Goal: Task Accomplishment & Management: Use online tool/utility

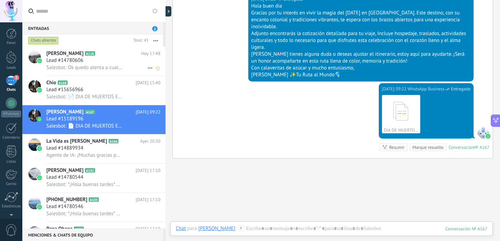
click at [99, 59] on div "Lead #14780606" at bounding box center [103, 60] width 114 height 7
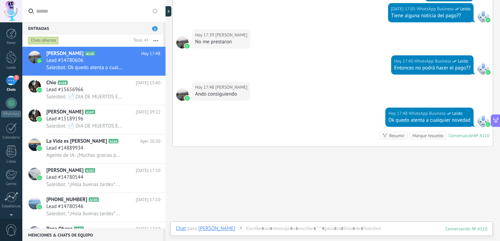
scroll to position [893, 0]
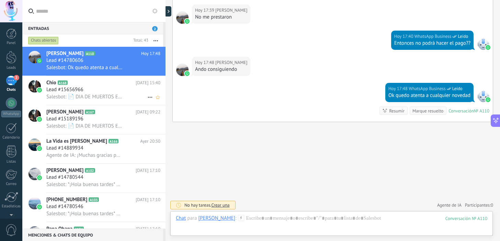
click at [69, 91] on span "Lead #15656966" at bounding box center [64, 89] width 37 height 7
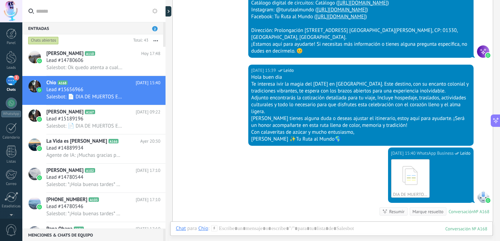
scroll to position [301, 0]
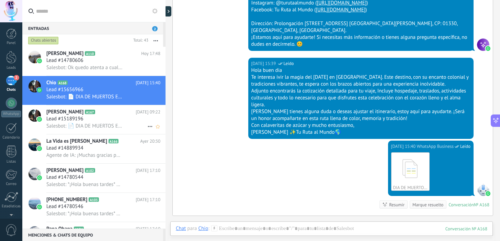
click at [88, 114] on span "A167" at bounding box center [90, 112] width 10 height 4
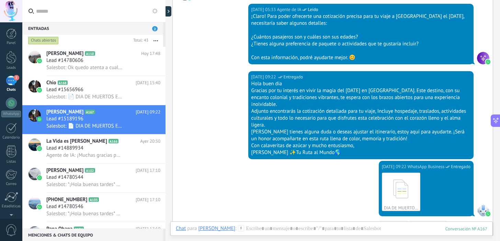
scroll to position [240, 0]
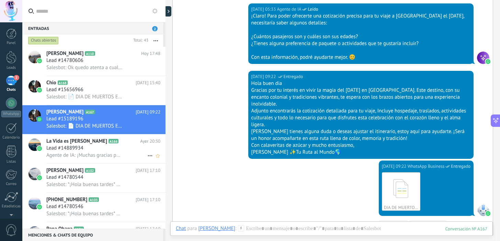
click at [100, 152] on div "Lead #14889934" at bounding box center [103, 148] width 114 height 7
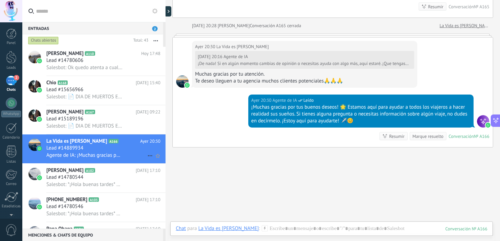
scroll to position [23, 0]
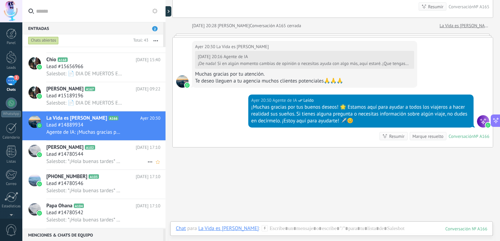
click at [85, 149] on span "A102" at bounding box center [90, 147] width 10 height 4
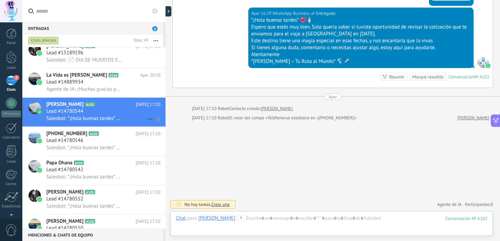
scroll to position [70, 0]
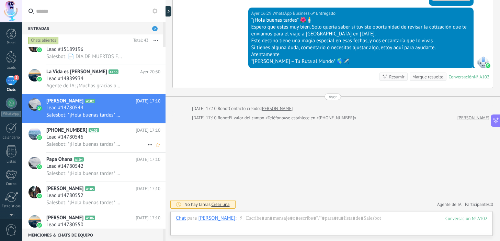
click at [78, 139] on span "Lead #14780546" at bounding box center [64, 137] width 37 height 7
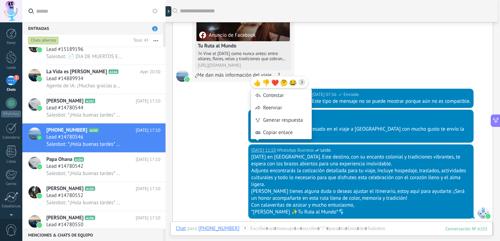
scroll to position [101, 0]
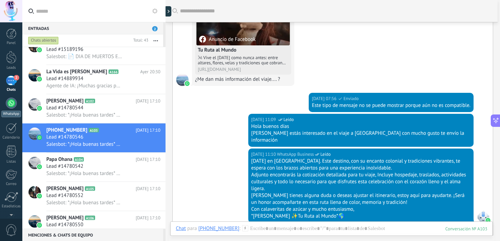
click at [11, 101] on div at bounding box center [11, 103] width 11 height 11
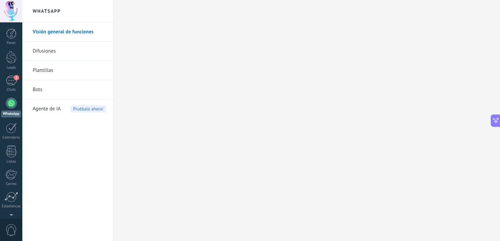
click at [45, 111] on span "Agente de IA" at bounding box center [47, 108] width 28 height 19
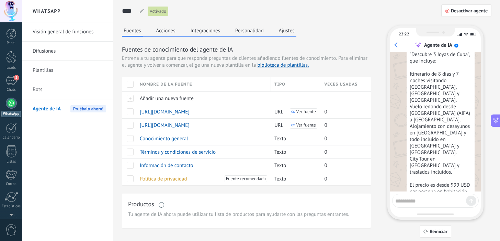
scroll to position [112, 0]
click at [169, 30] on button "Acciones" at bounding box center [166, 30] width 23 height 10
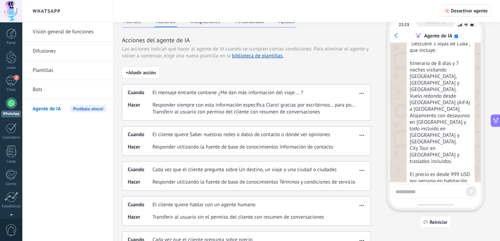
scroll to position [13, 0]
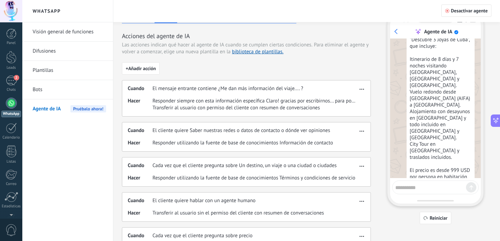
click at [329, 105] on span "Transferir al usuario con permiso del cliente con resumen de conversaciones" at bounding box center [255, 107] width 205 height 7
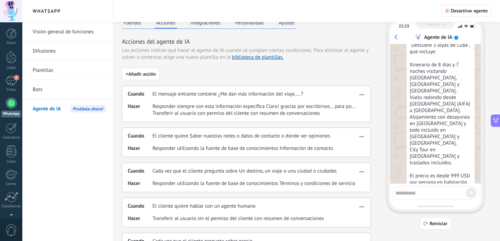
scroll to position [0, 0]
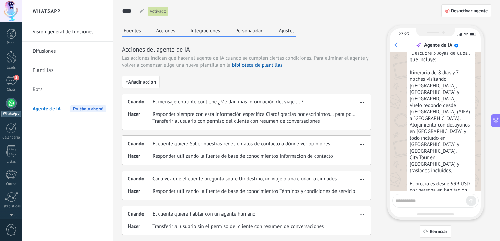
click at [245, 104] on span "El mensaje entrante contiene ¿Me dan más información del viaje.... ?" at bounding box center [228, 102] width 151 height 7
click at [362, 103] on use "button" at bounding box center [362, 102] width 4 height 1
click at [266, 112] on span "Responder siempre con esta información específica Claro! gracias por escribirno…" at bounding box center [255, 114] width 205 height 7
click at [265, 84] on div "+ Añadir acción Cuando El mensaje entrante contiene ¿Me dan más información del…" at bounding box center [246, 211] width 249 height 271
click at [54, 86] on link "Bots" at bounding box center [70, 89] width 74 height 19
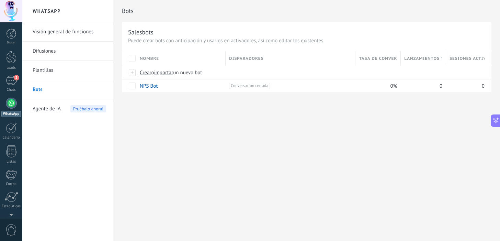
click at [52, 108] on span "Agente de IA" at bounding box center [47, 108] width 28 height 19
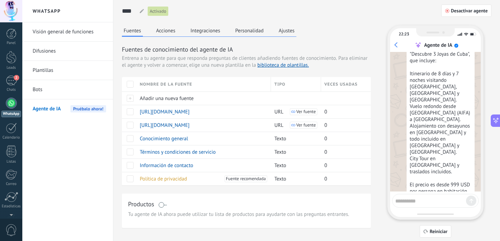
scroll to position [112, 0]
click at [431, 230] on span "Reiniciar" at bounding box center [439, 231] width 18 height 5
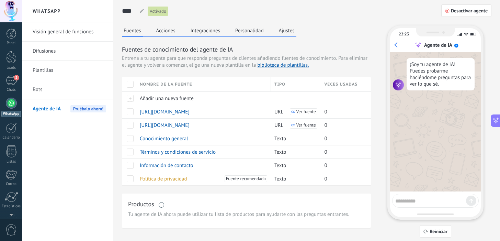
click at [168, 32] on button "Acciones" at bounding box center [166, 30] width 23 height 10
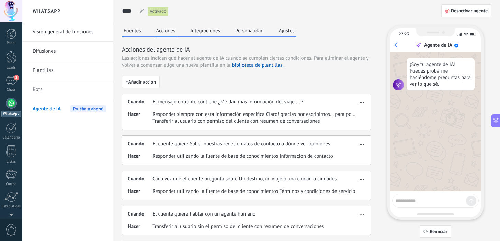
click at [361, 101] on span "button" at bounding box center [362, 101] width 4 height 5
click at [348, 115] on span "Editar" at bounding box center [348, 112] width 13 height 7
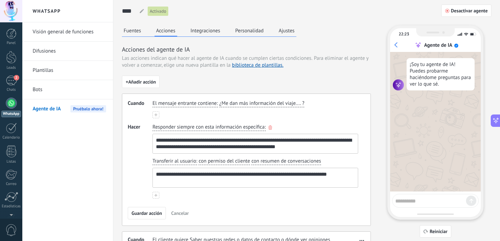
drag, startPoint x: 295, startPoint y: 146, endPoint x: 155, endPoint y: 149, distance: 140.2
click at [155, 149] on textarea "**********" at bounding box center [255, 143] width 204 height 19
click at [170, 148] on textarea "**********" at bounding box center [255, 143] width 204 height 19
type textarea "**********"
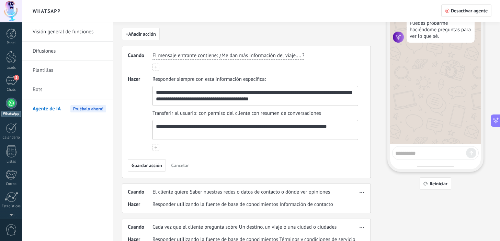
scroll to position [54, 0]
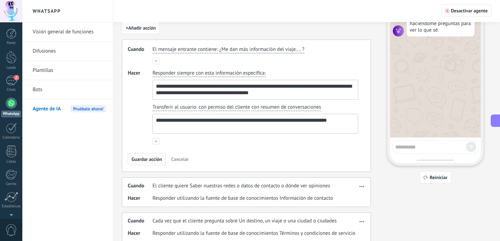
click at [144, 159] on span "Guardar acción" at bounding box center [147, 159] width 31 height 5
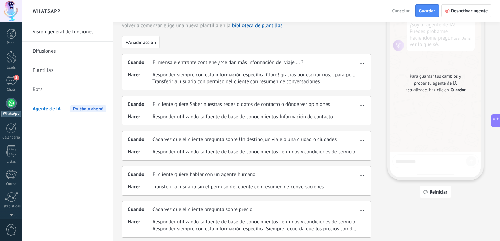
scroll to position [39, 0]
drag, startPoint x: 218, startPoint y: 65, endPoint x: 308, endPoint y: 63, distance: 90.0
click at [308, 63] on div "Cuando El mensaje entrante contiene ¿Me dan más información del viaje.... ?" at bounding box center [243, 62] width 230 height 7
copy span "¿Me dan más información del viaje.... ?"
click at [437, 194] on span "Reiniciar" at bounding box center [439, 192] width 18 height 5
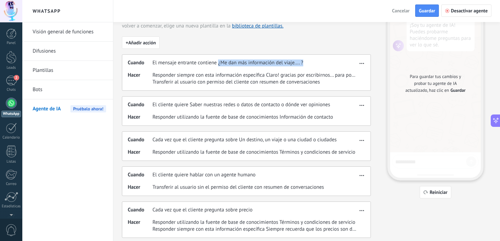
scroll to position [0, 0]
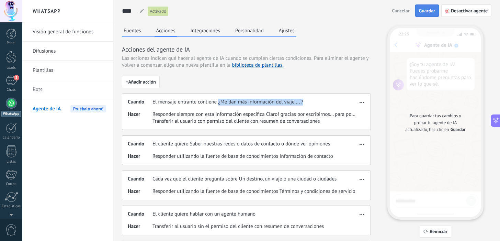
click at [426, 11] on span "Guardar" at bounding box center [427, 10] width 16 height 5
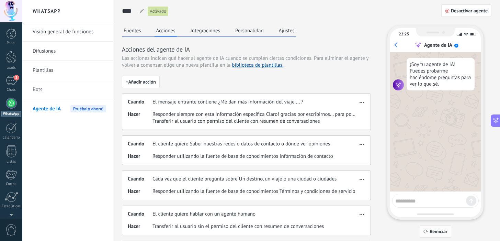
click at [435, 232] on span "Reiniciar" at bounding box center [439, 231] width 18 height 5
click at [414, 200] on textarea at bounding box center [431, 200] width 71 height 9
paste textarea "**********"
type textarea "**********"
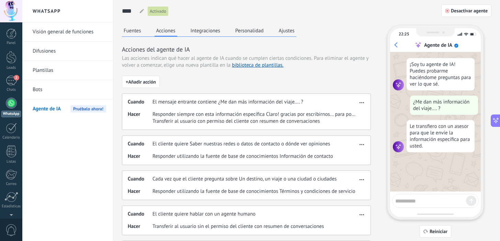
click at [131, 31] on button "Fuentes" at bounding box center [132, 30] width 21 height 10
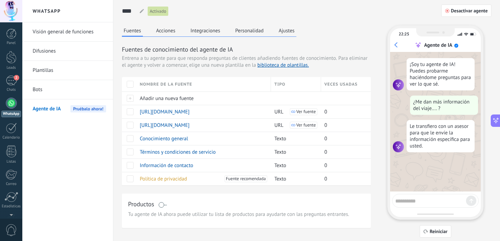
click at [202, 27] on button "Integraciones" at bounding box center [205, 30] width 33 height 10
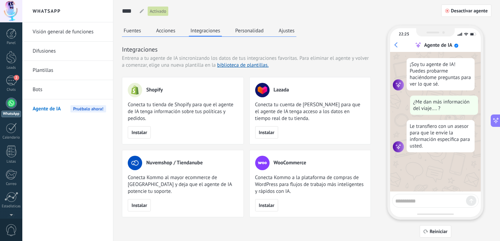
click at [238, 32] on button "Personalidad" at bounding box center [250, 30] width 32 height 10
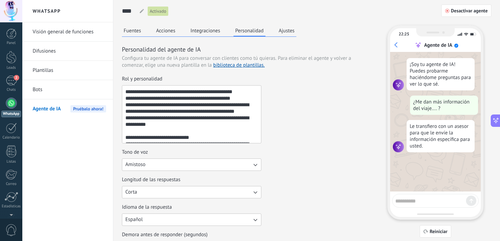
click at [288, 30] on button "Ajustes" at bounding box center [286, 30] width 19 height 10
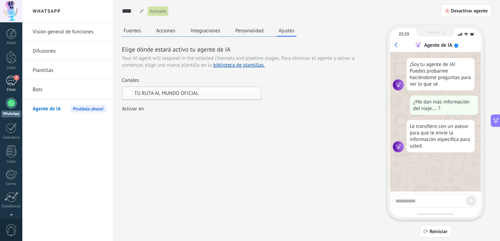
click at [11, 81] on div "2" at bounding box center [11, 81] width 11 height 10
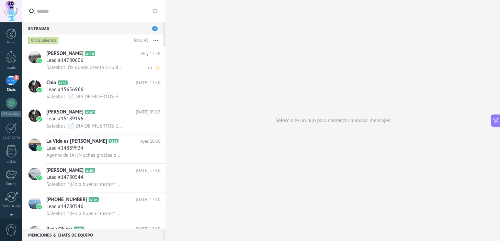
click at [97, 53] on icon at bounding box center [100, 53] width 7 height 7
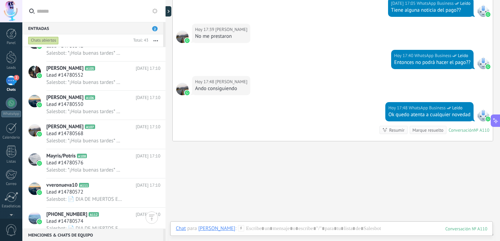
scroll to position [191, 0]
click at [97, 108] on div "Lead #14780550" at bounding box center [103, 104] width 114 height 7
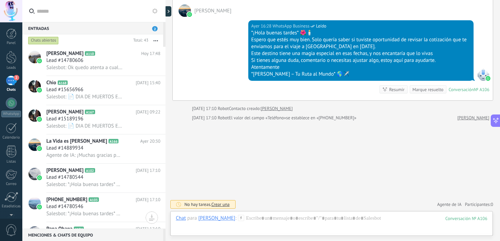
click at [154, 29] on span "2" at bounding box center [154, 28] width 5 height 5
click at [42, 41] on div "Chats abiertos" at bounding box center [43, 40] width 31 height 8
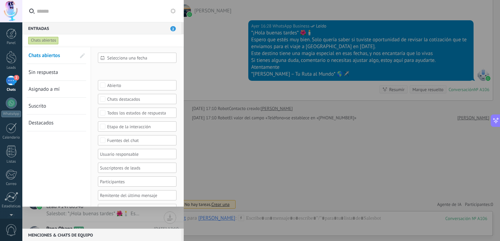
click at [47, 55] on span "Chats abiertos" at bounding box center [45, 55] width 32 height 7
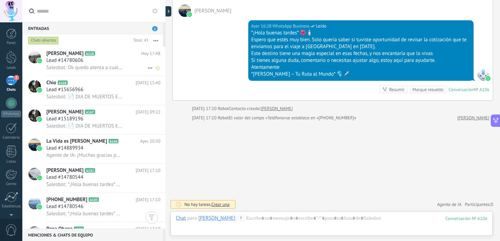
click at [78, 49] on div "[PERSON_NAME] A110 [DATE] 17:48 Lead #14780606 Salesbot: Ok quedo atenta a cual…" at bounding box center [105, 61] width 119 height 29
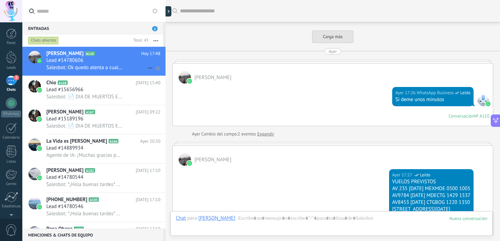
scroll to position [893, 0]
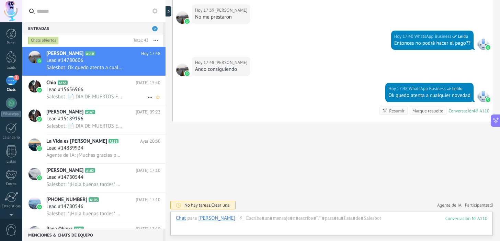
click at [76, 87] on span "Lead #15656966" at bounding box center [64, 89] width 37 height 7
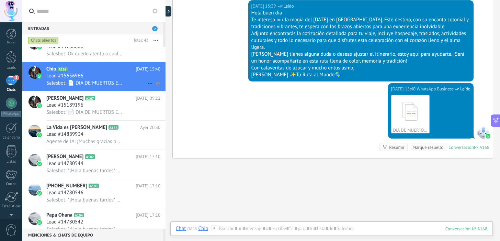
scroll to position [28, 0]
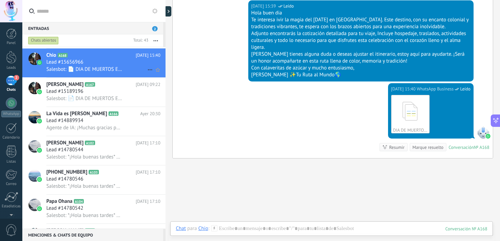
click at [76, 87] on span "[PERSON_NAME]" at bounding box center [64, 84] width 37 height 7
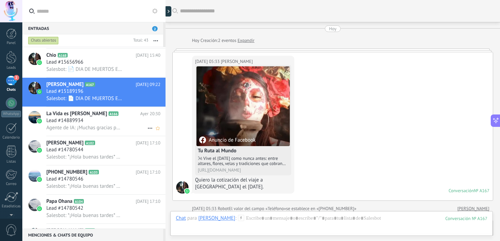
scroll to position [355, 0]
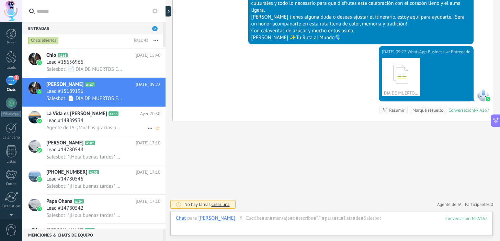
click at [90, 119] on div "Lead #14889934" at bounding box center [103, 120] width 114 height 7
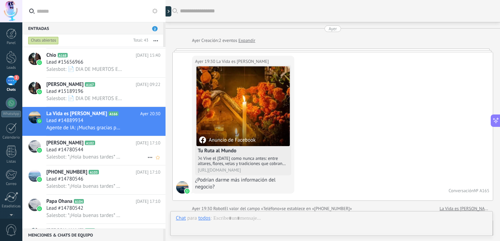
scroll to position [744, 0]
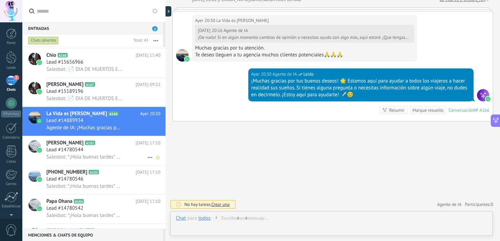
click at [91, 146] on h2 "[PERSON_NAME] A102" at bounding box center [90, 143] width 89 height 7
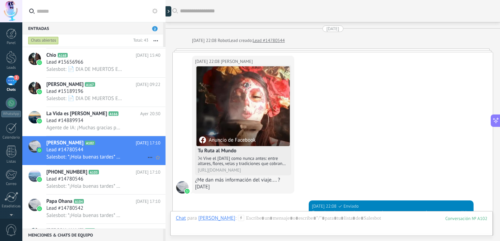
scroll to position [360, 0]
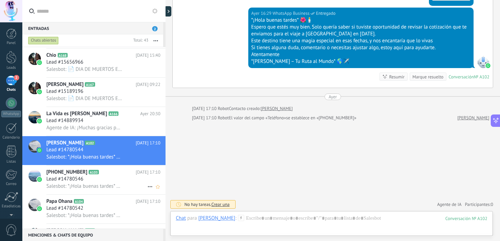
click at [82, 182] on span "Lead #14780546" at bounding box center [64, 179] width 37 height 7
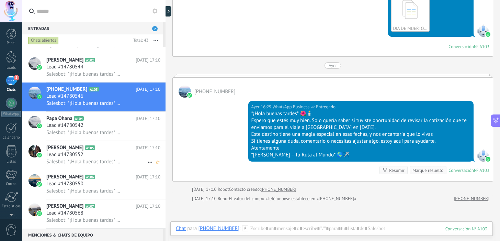
scroll to position [112, 0]
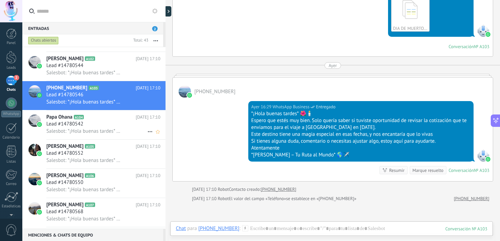
click at [80, 138] on div "Papa Ohana A104 [DATE] 17:10 Lead #14780542 Salesbot: *¡Hola buenas tardes* 🌺🕯️…" at bounding box center [105, 124] width 119 height 29
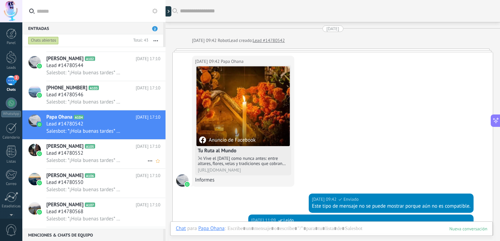
scroll to position [349, 0]
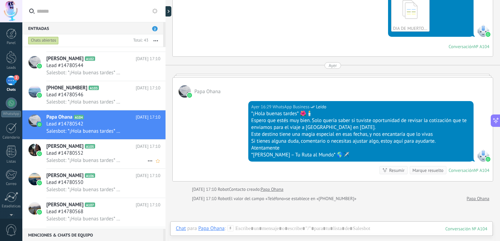
click at [84, 153] on h3 "Lead #14780552" at bounding box center [66, 153] width 41 height 7
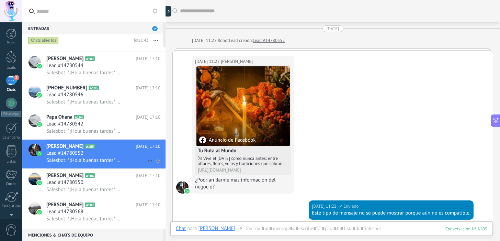
scroll to position [438, 0]
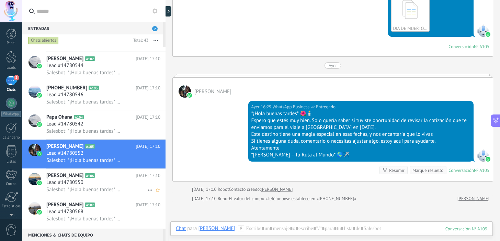
click at [102, 193] on span "Salesbot: *¡Hola buenas tardes* 🌺🕯️ Espero que estés muy bien. Solo quería sabe…" at bounding box center [84, 189] width 76 height 7
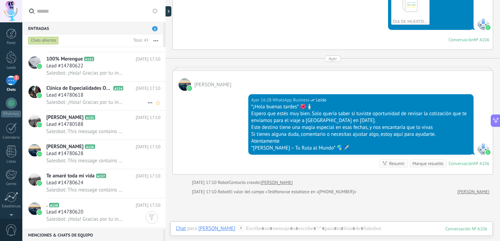
scroll to position [938, 0]
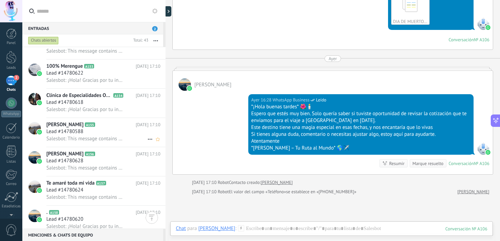
click at [92, 153] on h2 "[PERSON_NAME] A156" at bounding box center [90, 154] width 89 height 7
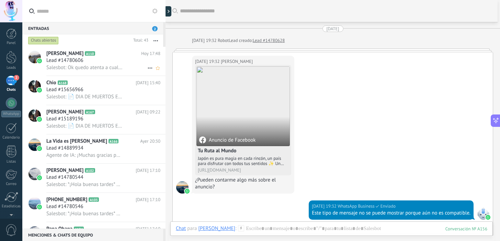
click at [86, 62] on h3 "Lead #14780606" at bounding box center [66, 60] width 41 height 7
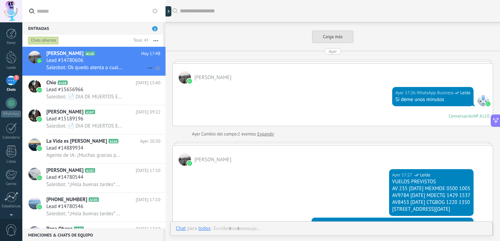
scroll to position [874, 0]
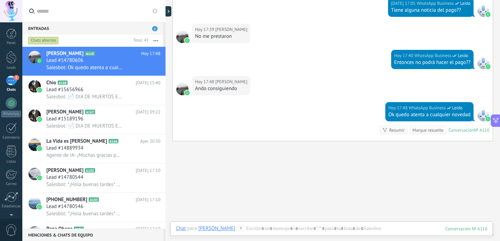
click at [136, 24] on div "Entradas 2" at bounding box center [92, 28] width 141 height 12
click at [156, 11] on icon at bounding box center [154, 10] width 5 height 5
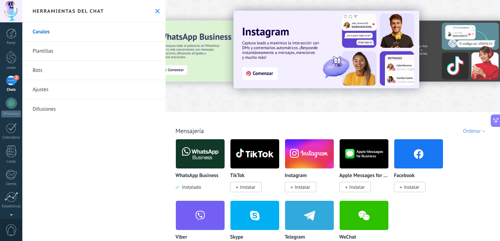
click at [155, 10] on use at bounding box center [157, 11] width 4 height 4
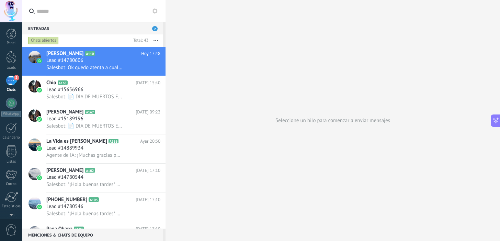
click at [154, 10] on use at bounding box center [154, 10] width 5 height 5
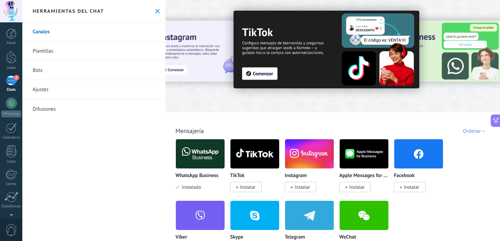
click at [184, 66] on div at bounding box center [164, 56] width 151 height 62
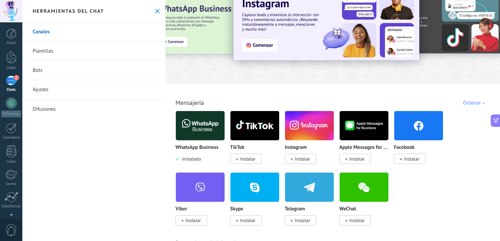
scroll to position [40, 0]
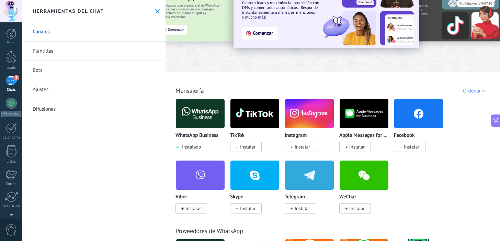
click at [297, 144] on span "Instalar" at bounding box center [302, 147] width 15 height 6
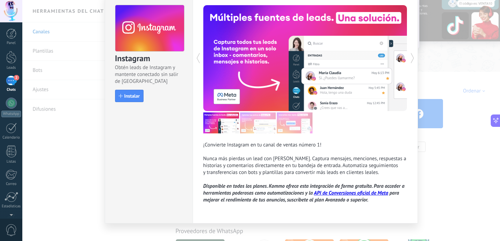
scroll to position [31, 0]
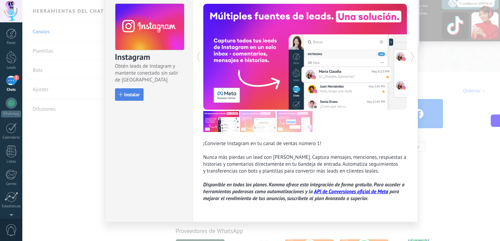
click at [131, 93] on span "Instalar" at bounding box center [131, 94] width 15 height 5
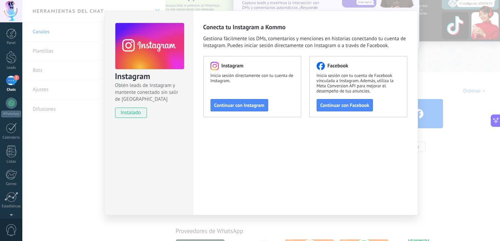
click at [131, 115] on span "instalado" at bounding box center [130, 113] width 31 height 10
click at [234, 108] on span "Continuar con Instagram" at bounding box center [239, 105] width 50 height 5
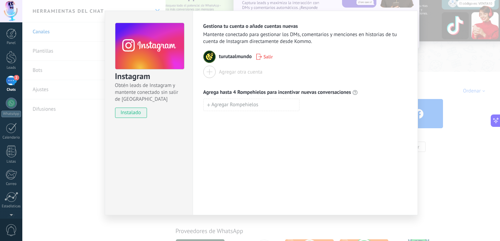
scroll to position [0, 0]
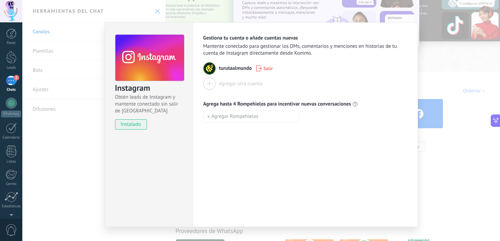
click at [356, 174] on div "Gestiona tu cuenta o añade cuentas nuevas Mantente conectado para gestionar los…" at bounding box center [305, 124] width 225 height 204
click at [220, 118] on span "Agregar Rompehielos" at bounding box center [235, 116] width 47 height 5
click at [225, 120] on input at bounding box center [252, 116] width 96 height 11
click at [219, 118] on input "**********" at bounding box center [252, 116] width 96 height 11
type input "**********"
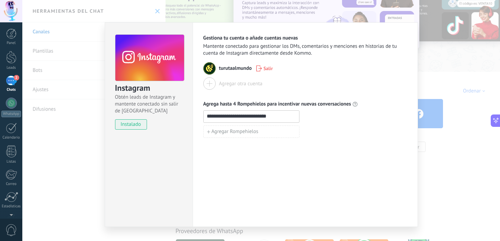
click at [297, 141] on div "**********" at bounding box center [305, 124] width 225 height 204
click at [131, 124] on span "instalado" at bounding box center [130, 124] width 31 height 10
click at [457, 100] on div "**********" at bounding box center [261, 120] width 478 height 241
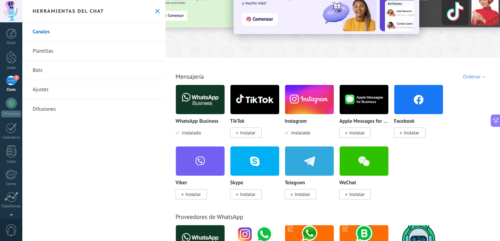
scroll to position [66, 0]
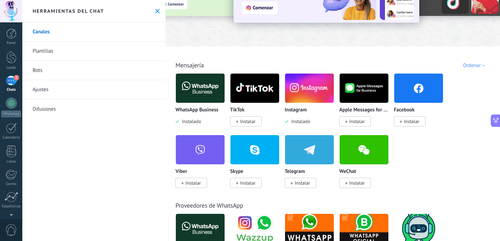
click at [410, 123] on span "Instalar" at bounding box center [411, 121] width 15 height 6
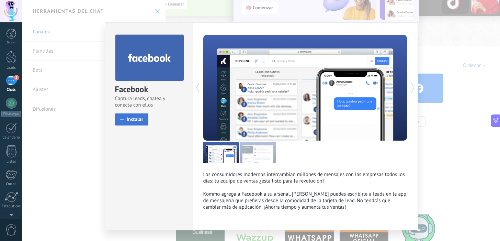
click at [134, 121] on span "Instalar" at bounding box center [135, 119] width 17 height 5
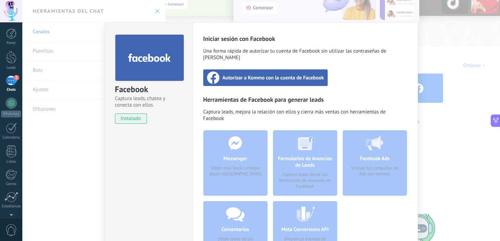
click at [290, 74] on span "Autorizar a Kommo con la cuenta de Facebook" at bounding box center [274, 77] width 102 height 7
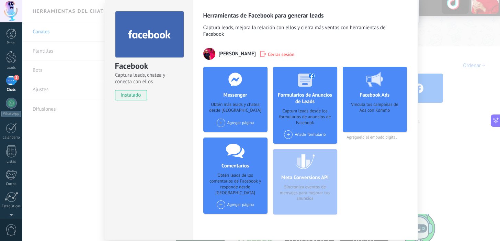
scroll to position [25, 0]
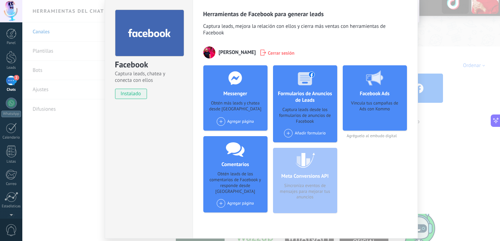
click at [218, 122] on span at bounding box center [221, 121] width 9 height 9
click at [230, 134] on div "Tu Ruta al Mundo" at bounding box center [239, 134] width 46 height 15
click at [373, 100] on div "Facebook Ads Vincula tus campañas de Ads con Kommo" at bounding box center [375, 97] width 64 height 65
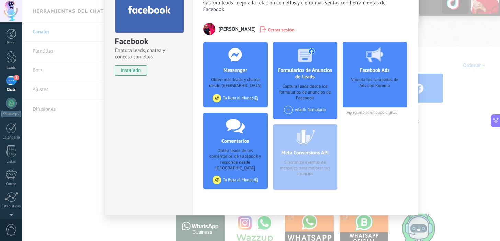
scroll to position [0, 0]
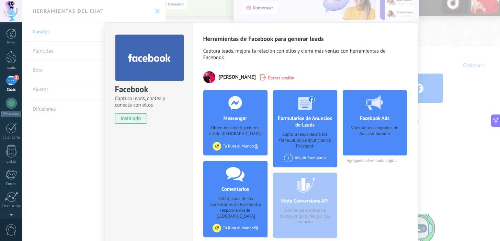
click at [454, 31] on div "Facebook Captura leads, chatea y conecta con ellos instalado Desinstalar Herram…" at bounding box center [261, 120] width 478 height 241
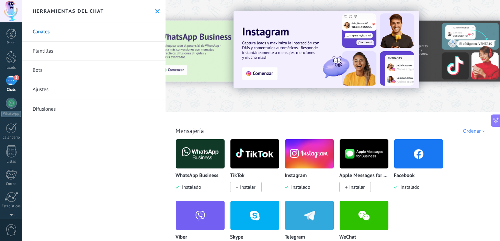
click at [57, 67] on link "Bots" at bounding box center [93, 70] width 143 height 19
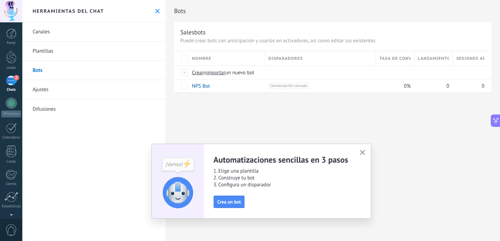
click at [11, 81] on div "2" at bounding box center [11, 81] width 11 height 10
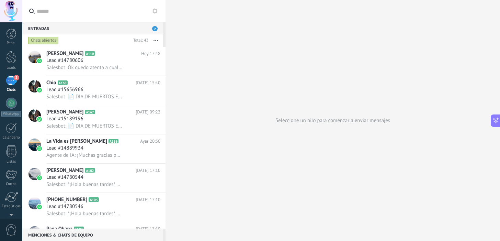
click at [159, 10] on button at bounding box center [155, 11] width 8 height 8
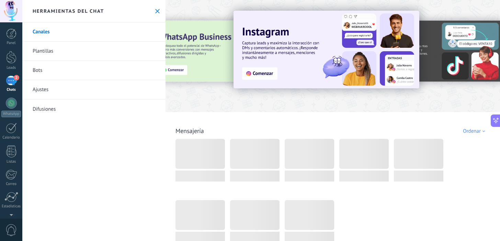
click at [73, 35] on link "Canales" at bounding box center [93, 31] width 143 height 19
click at [49, 32] on link "Canales" at bounding box center [93, 31] width 143 height 19
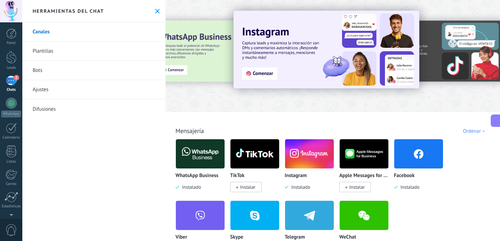
click at [49, 32] on link "Canales" at bounding box center [93, 31] width 143 height 19
click at [155, 10] on icon at bounding box center [157, 11] width 4 height 4
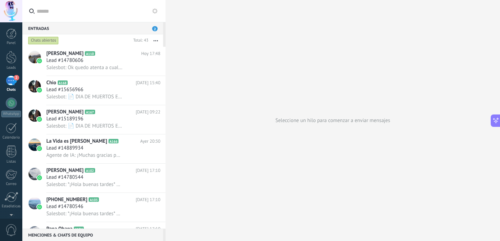
click at [11, 81] on div "2" at bounding box center [11, 81] width 11 height 10
click at [13, 157] on div at bounding box center [11, 151] width 10 height 12
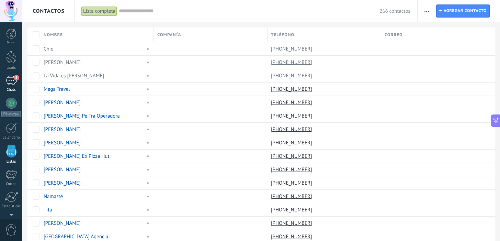
click at [8, 81] on div "2" at bounding box center [11, 81] width 11 height 10
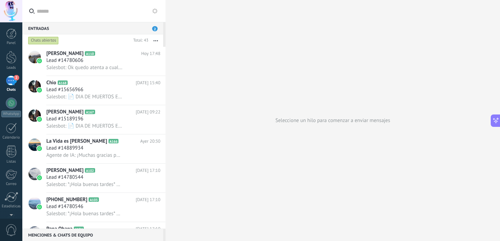
click at [156, 27] on span "2" at bounding box center [154, 28] width 5 height 5
click at [90, 23] on div "Entradas 2" at bounding box center [92, 28] width 141 height 12
click at [68, 30] on div "Entradas 2" at bounding box center [92, 28] width 141 height 12
click at [10, 228] on span "0" at bounding box center [11, 230] width 12 height 12
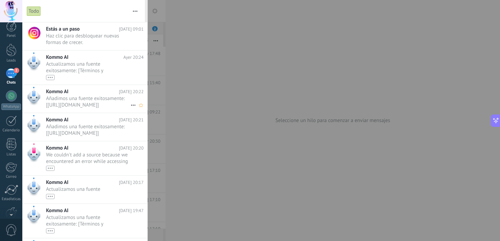
scroll to position [0, 0]
click at [78, 36] on span "Haz clic para desbloquear nuevas formas de crecer. •••" at bounding box center [88, 39] width 85 height 13
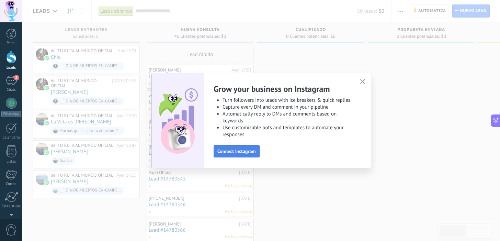
click at [250, 154] on span "Connect Instagram" at bounding box center [237, 151] width 38 height 5
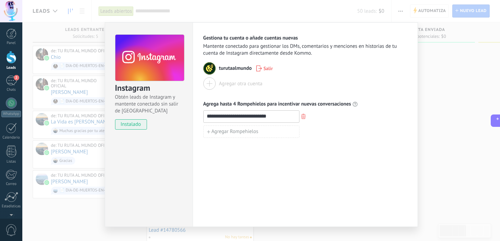
click at [443, 153] on div "**********" at bounding box center [261, 120] width 478 height 241
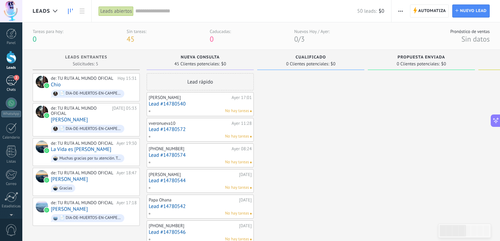
click at [14, 79] on span "2" at bounding box center [16, 77] width 5 height 5
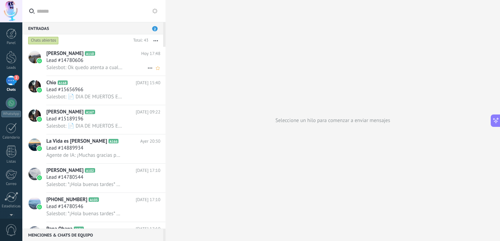
click at [96, 57] on div "[PERSON_NAME] A110 [DATE] 17:48 Lead #14780606 Salesbot: Ok quedo atenta a cual…" at bounding box center [105, 61] width 119 height 29
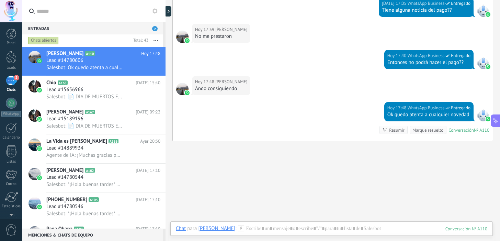
scroll to position [893, 0]
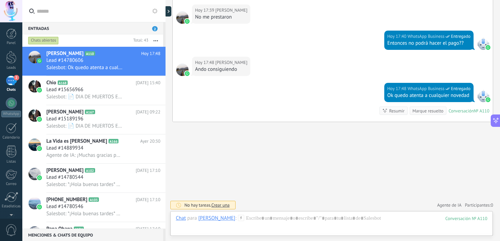
click at [12, 205] on link "Ayuda" at bounding box center [11, 202] width 22 height 19
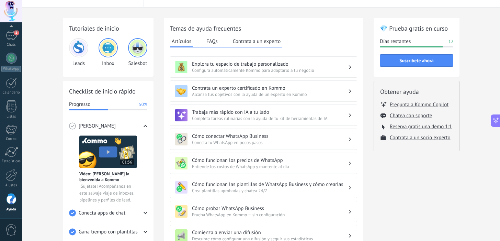
scroll to position [16, 0]
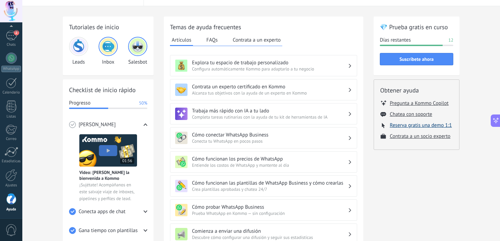
click at [432, 126] on button "Reserva gratis una demo 1:1" at bounding box center [421, 125] width 62 height 7
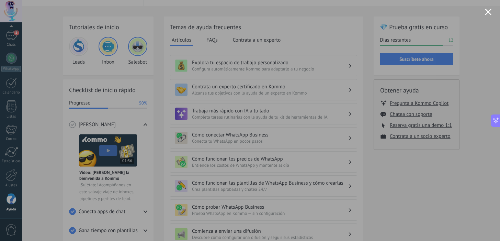
click at [488, 9] on button "Close modal" at bounding box center [488, 12] width 7 height 7
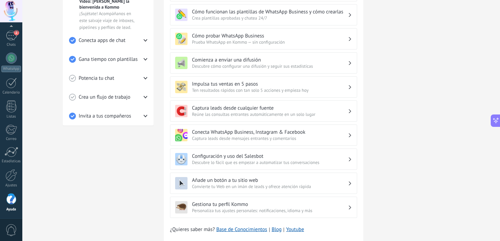
scroll to position [188, 0]
click at [245, 65] on span "Descubre cómo configurar una difusión y seguir sus estadísticas" at bounding box center [270, 66] width 156 height 6
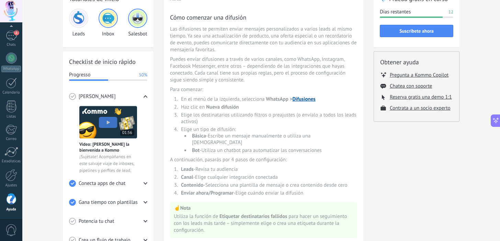
scroll to position [45, 0]
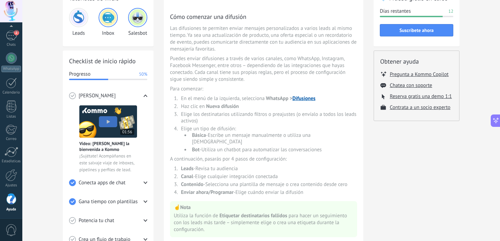
click at [0, 196] on div at bounding box center [0, 196] width 0 height 0
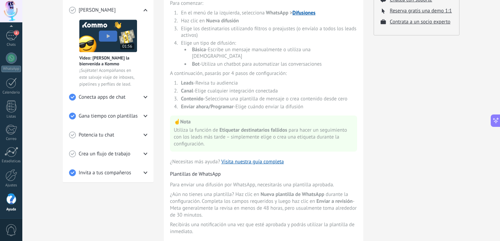
scroll to position [130, 0]
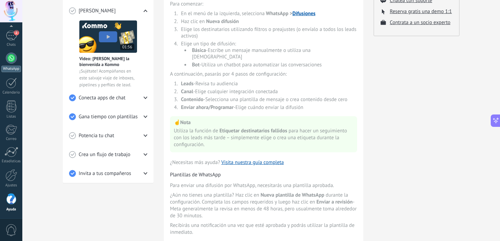
click at [11, 59] on div at bounding box center [11, 58] width 11 height 11
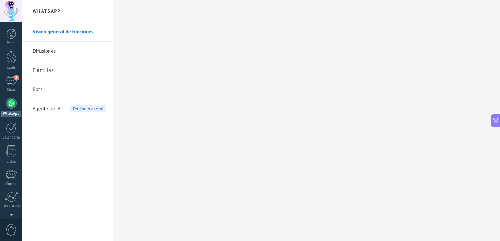
click at [47, 49] on link "Difusiones" at bounding box center [70, 51] width 74 height 19
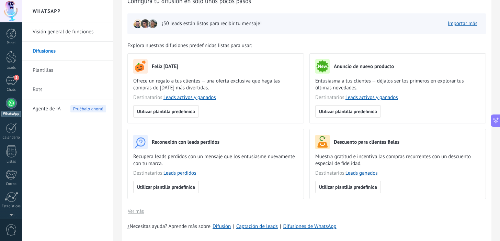
scroll to position [30, 0]
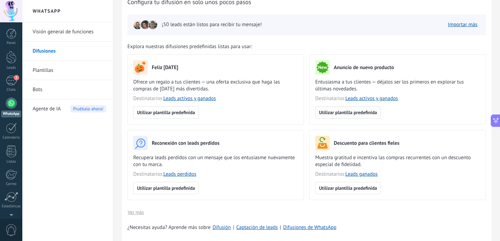
click at [350, 114] on span "Utilizar plantilla predefinida" at bounding box center [348, 112] width 58 height 5
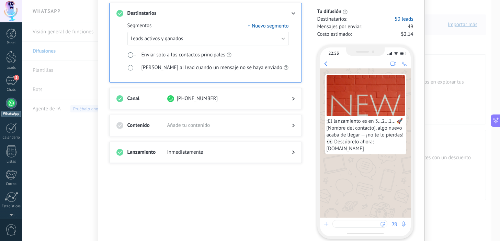
scroll to position [52, 0]
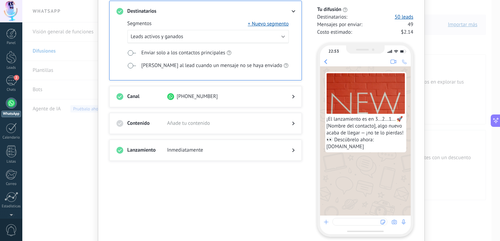
click at [285, 91] on div "Canal [PHONE_NUMBER]" at bounding box center [205, 96] width 193 height 21
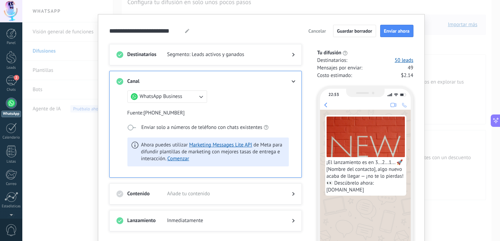
scroll to position [7, 0]
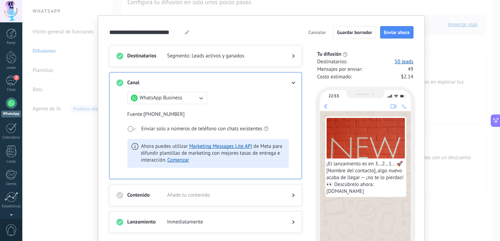
click at [200, 98] on icon "button" at bounding box center [201, 98] width 7 height 7
click at [183, 109] on li "Instagram" at bounding box center [165, 110] width 84 height 12
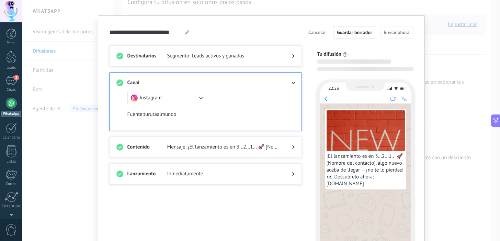
click at [198, 98] on icon "button" at bounding box center [201, 98] width 7 height 7
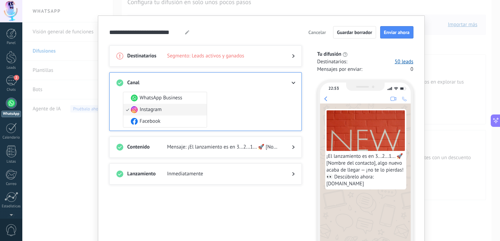
click at [158, 110] on span "Instagram" at bounding box center [151, 109] width 22 height 7
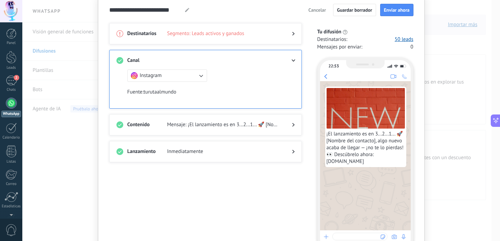
click at [292, 125] on icon at bounding box center [293, 125] width 2 height 4
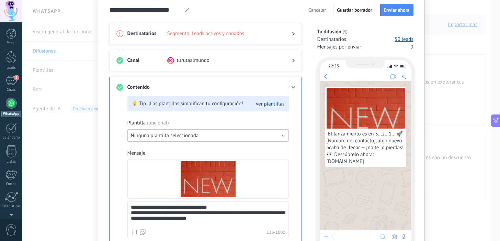
click at [204, 137] on button "Ninguna plantilla seleccionada" at bounding box center [208, 135] width 162 height 12
click at [230, 123] on div "**********" at bounding box center [208, 186] width 162 height 180
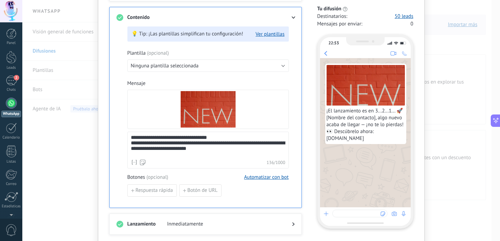
scroll to position [103, 0]
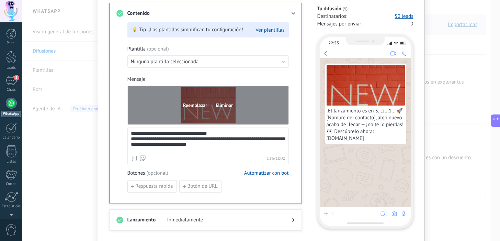
click at [220, 105] on span "Eliminar" at bounding box center [224, 105] width 17 height 5
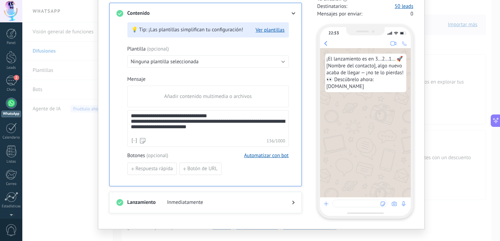
click at [198, 96] on span "Añadir contenido multimedia o archivos" at bounding box center [208, 96] width 88 height 7
click at [0, 0] on input "Añadir contenido multimedia o archivos" at bounding box center [0, 0] width 0 height 0
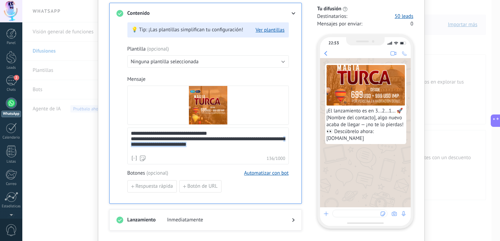
drag, startPoint x: 206, startPoint y: 149, endPoint x: 137, endPoint y: 148, distance: 68.7
click at [137, 148] on div "**********" at bounding box center [208, 141] width 155 height 21
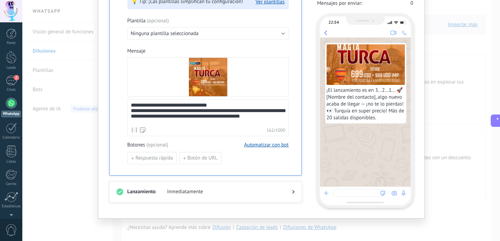
scroll to position [110, 0]
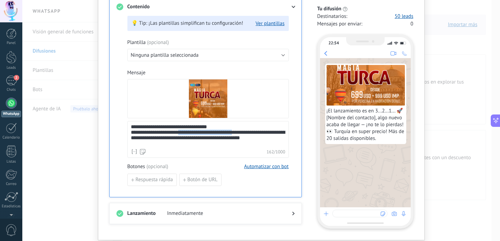
drag, startPoint x: 240, startPoint y: 136, endPoint x: 181, endPoint y: 136, distance: 59.5
click at [181, 136] on div "**********" at bounding box center [208, 134] width 155 height 21
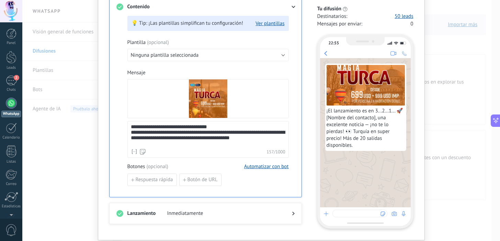
click at [182, 135] on div "**********" at bounding box center [208, 134] width 155 height 21
click at [281, 142] on div "**********" at bounding box center [208, 134] width 155 height 21
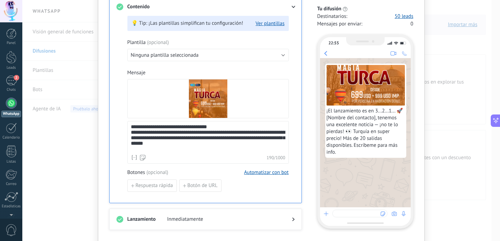
click at [152, 150] on div "**********" at bounding box center [208, 137] width 155 height 27
click at [240, 194] on div "**********" at bounding box center [208, 109] width 162 height 186
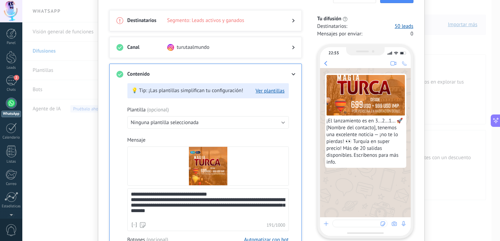
scroll to position [0, 0]
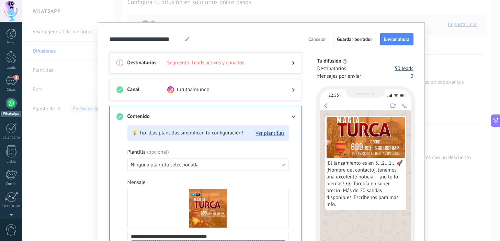
click at [401, 69] on link "50 leads" at bounding box center [404, 68] width 19 height 7
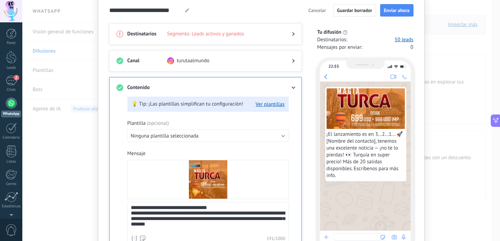
scroll to position [31, 0]
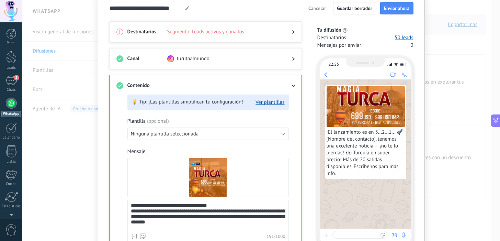
click at [198, 59] on span "turutaalmundo" at bounding box center [193, 58] width 33 height 7
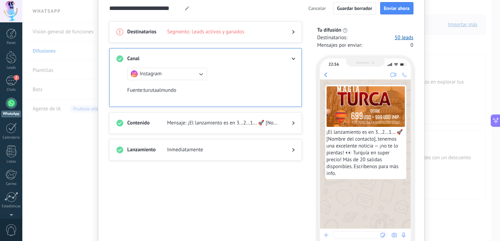
click at [192, 75] on button "Instagram" at bounding box center [167, 74] width 80 height 12
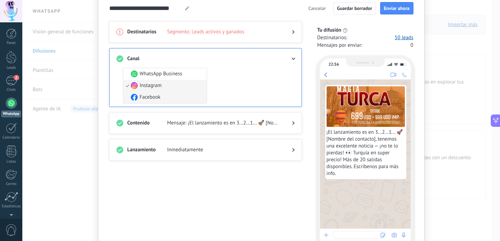
click at [163, 95] on li "Facebook" at bounding box center [165, 97] width 84 height 12
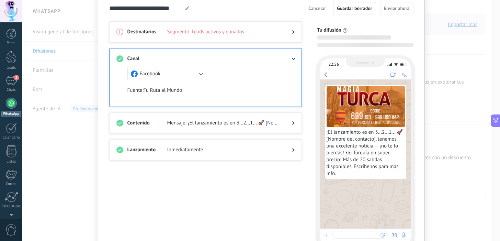
scroll to position [0, 0]
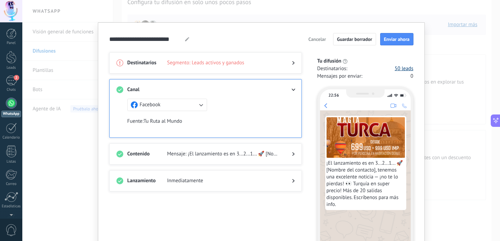
click at [402, 71] on link "50 leads" at bounding box center [404, 68] width 19 height 7
click at [393, 37] on span "Enviar ahora" at bounding box center [397, 39] width 26 height 5
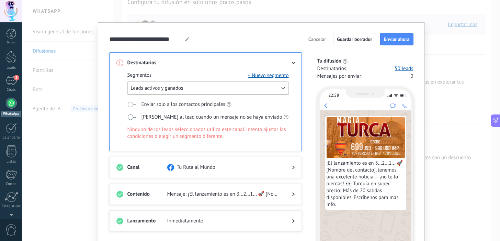
click at [229, 90] on button "Leads activos y ganados" at bounding box center [208, 87] width 162 height 13
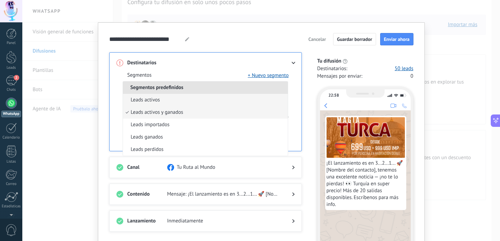
click at [166, 100] on li "Leads activos" at bounding box center [205, 100] width 165 height 12
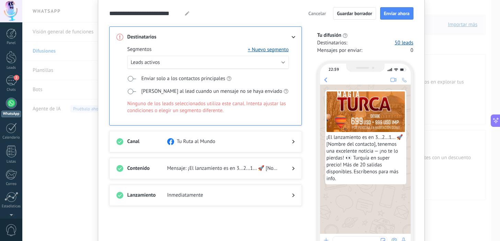
scroll to position [26, 0]
click at [215, 142] on div "Tu Ruta al Mundo" at bounding box center [224, 141] width 114 height 7
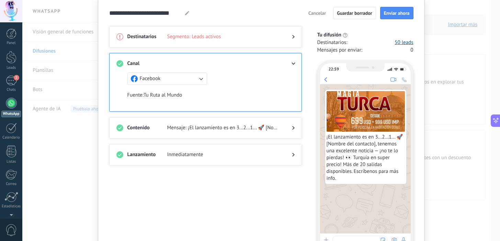
click at [181, 82] on button "Facebook" at bounding box center [167, 79] width 80 height 12
click at [163, 90] on li "Instagram" at bounding box center [165, 91] width 84 height 12
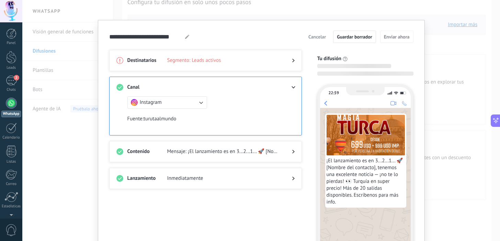
scroll to position [0, 0]
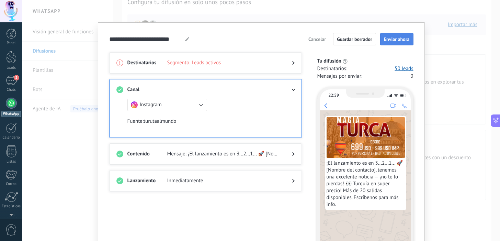
click at [400, 37] on span "Enviar ahora" at bounding box center [397, 39] width 26 height 5
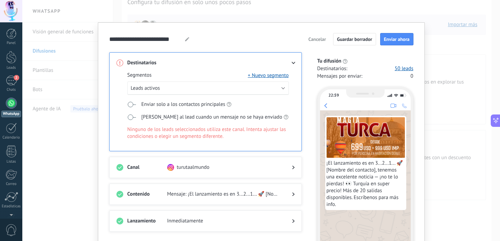
click at [203, 166] on span "turutaalmundo" at bounding box center [193, 167] width 33 height 7
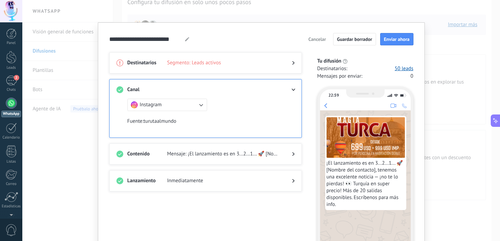
click at [195, 104] on button "Instagram" at bounding box center [167, 105] width 80 height 12
click at [174, 103] on span "WhatsApp Business" at bounding box center [161, 104] width 43 height 7
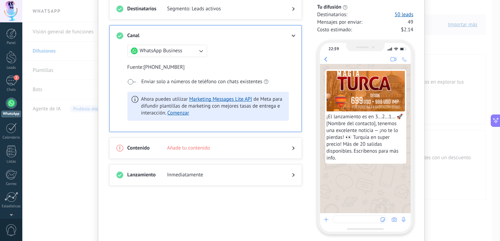
scroll to position [57, 0]
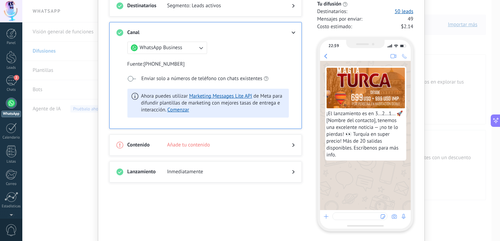
click at [197, 148] on div at bounding box center [205, 151] width 178 height 7
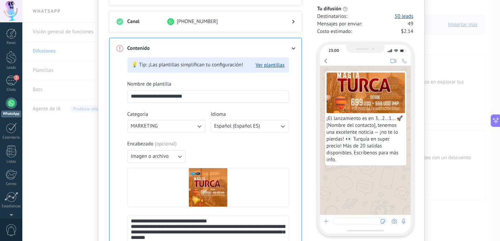
scroll to position [73, 0]
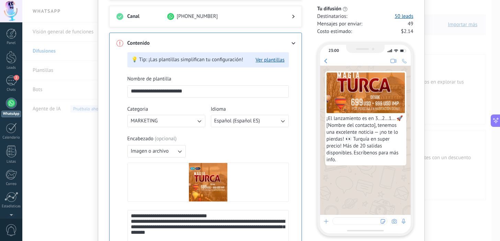
click at [192, 91] on input "**********" at bounding box center [208, 91] width 161 height 11
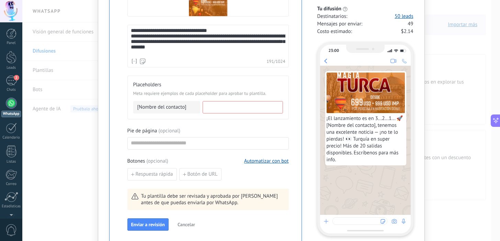
scroll to position [259, 0]
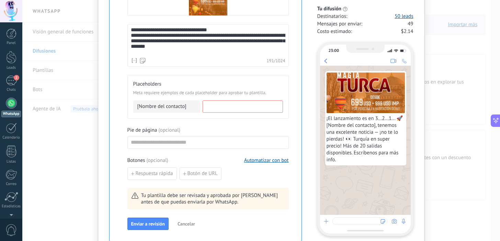
type input "**********"
click at [178, 105] on span "[Nombre del contacto]" at bounding box center [161, 106] width 49 height 7
click at [221, 108] on input at bounding box center [243, 106] width 80 height 11
type input "**********"
click at [252, 127] on div "Pie de página ( opcional )" at bounding box center [208, 130] width 162 height 7
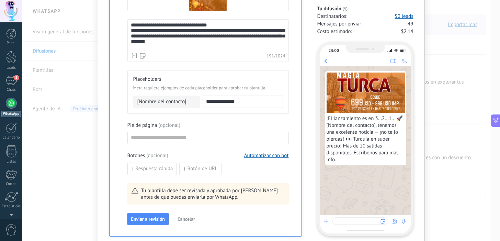
scroll to position [267, 0]
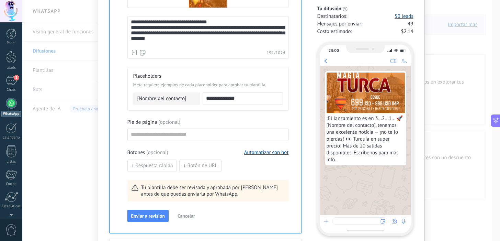
click at [151, 100] on span "[Nombre del contacto]" at bounding box center [161, 98] width 49 height 7
click at [177, 102] on div "[Nombre del contacto]" at bounding box center [166, 98] width 67 height 12
click at [240, 103] on input "**********" at bounding box center [243, 98] width 80 height 11
click at [245, 114] on div "**********" at bounding box center [208, 52] width 162 height 340
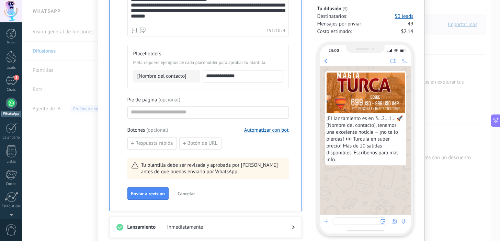
scroll to position [301, 0]
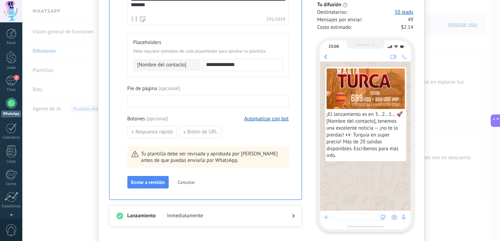
click at [175, 101] on input at bounding box center [208, 100] width 161 height 11
click at [195, 87] on div "Pie de página ( opcional )" at bounding box center [208, 88] width 162 height 7
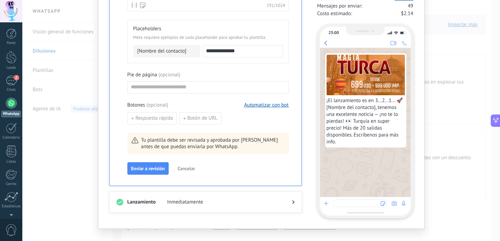
scroll to position [325, 0]
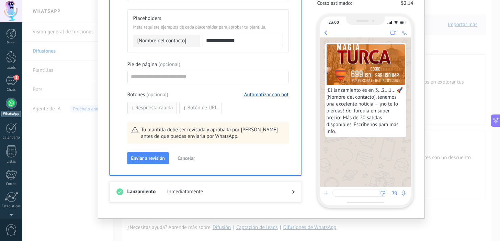
click at [164, 108] on span "Respuesta rápida" at bounding box center [154, 107] width 37 height 5
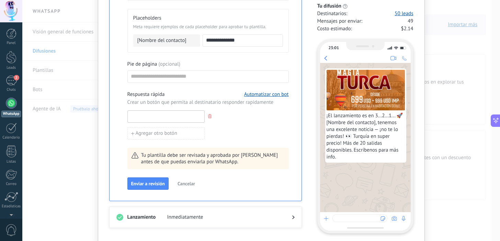
click at [163, 120] on input at bounding box center [166, 116] width 77 height 11
type input "**********"
click at [227, 135] on div "Agregar otro botón" at bounding box center [208, 131] width 162 height 17
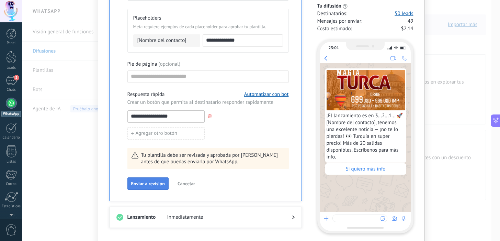
click at [148, 182] on span "Enviar a revisión" at bounding box center [148, 183] width 34 height 5
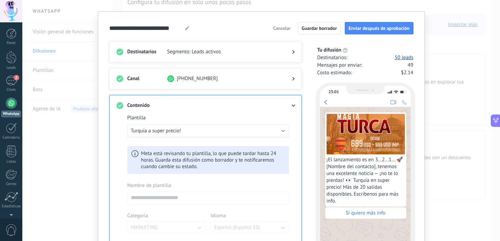
scroll to position [0, 0]
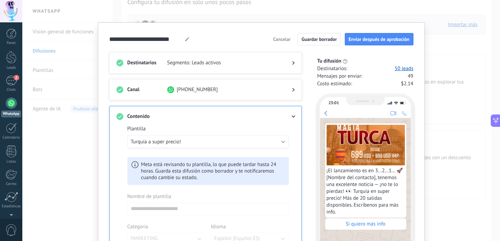
click at [292, 115] on use at bounding box center [294, 116] width 4 height 2
click at [292, 116] on use at bounding box center [294, 116] width 4 height 2
click at [366, 34] on button "Enviar después de aprobación" at bounding box center [379, 39] width 69 height 12
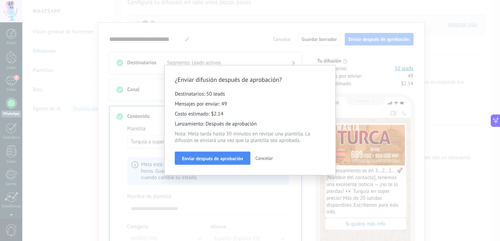
click at [262, 157] on span "Cancelar" at bounding box center [265, 158] width 18 height 6
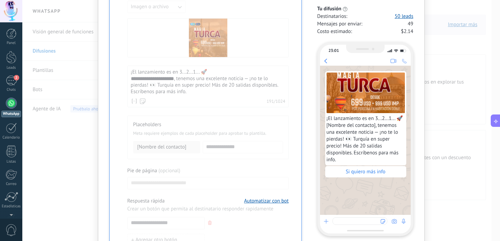
scroll to position [270, 0]
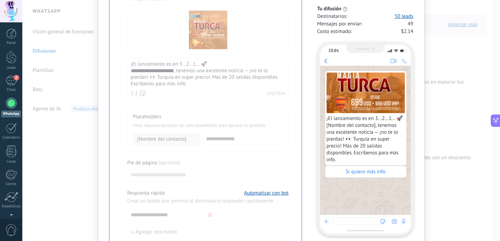
click at [246, 144] on div at bounding box center [208, 90] width 162 height 335
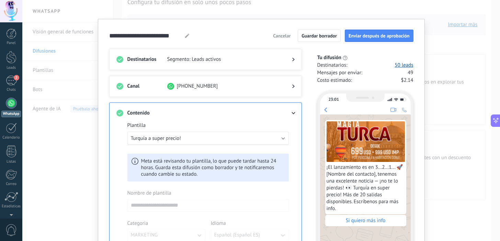
scroll to position [0, 0]
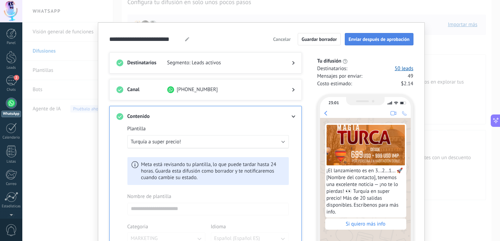
click at [376, 38] on span "Enviar después de aprobación" at bounding box center [379, 39] width 61 height 5
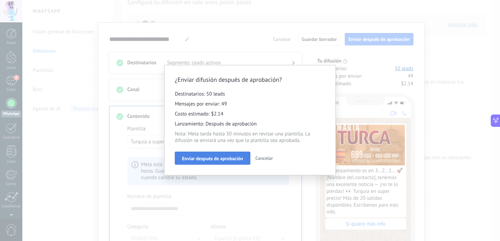
click at [211, 160] on span "Enviar después de aprobación" at bounding box center [212, 158] width 61 height 5
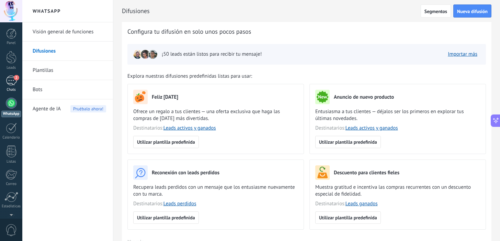
click at [8, 78] on div "2" at bounding box center [11, 81] width 11 height 10
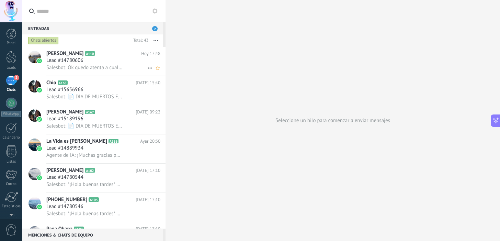
click at [107, 59] on div "Lead #14780606" at bounding box center [103, 60] width 114 height 7
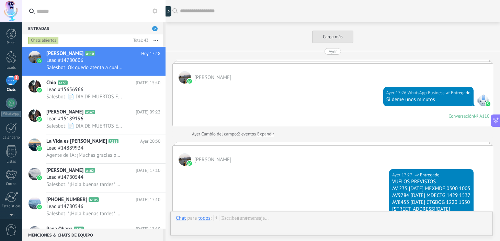
scroll to position [893, 0]
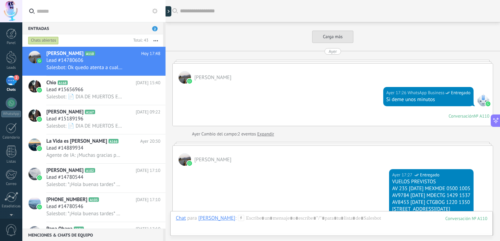
scroll to position [441, 0]
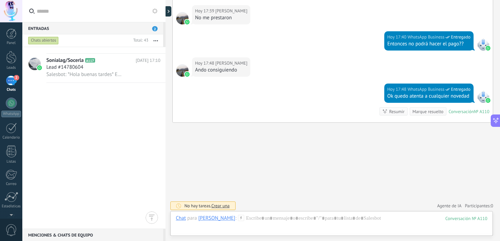
scroll to position [0, 0]
